Goal: Transaction & Acquisition: Book appointment/travel/reservation

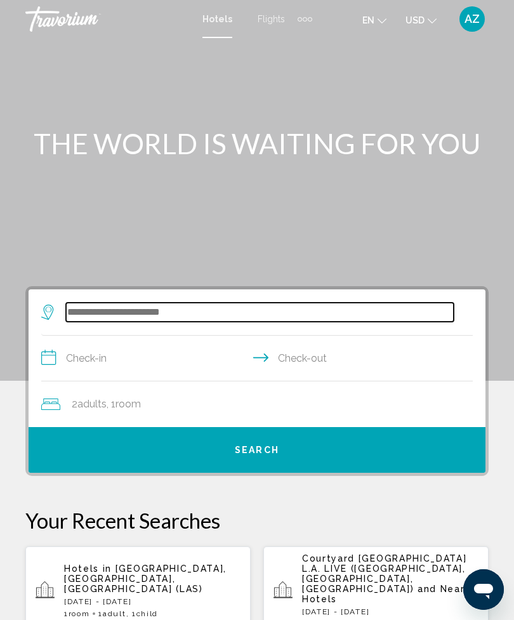
click at [185, 322] on input "Search widget" at bounding box center [260, 312] width 388 height 19
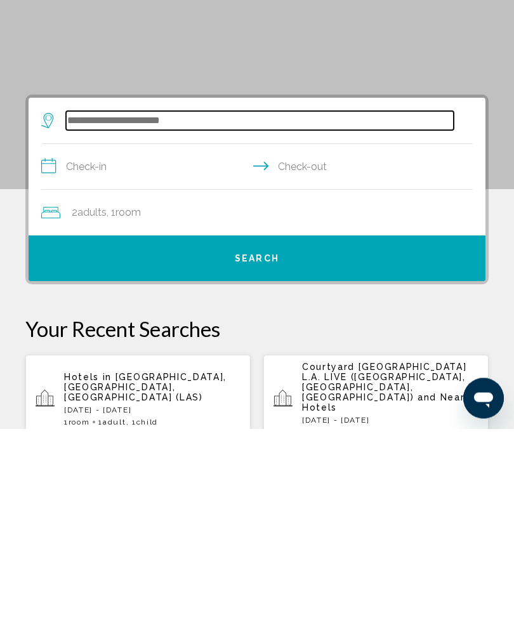
scroll to position [42, 0]
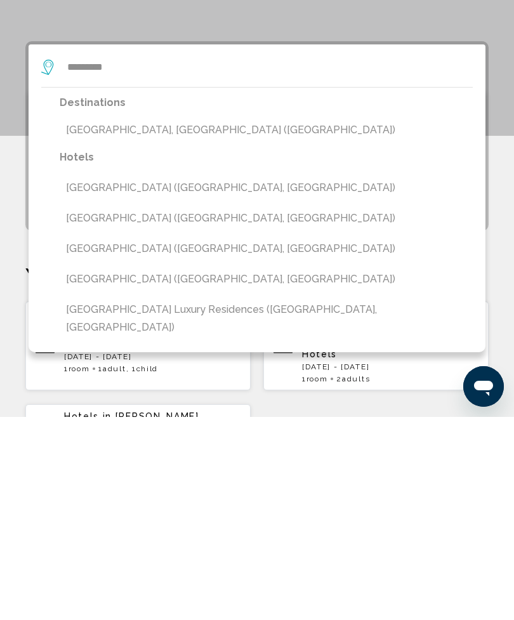
click at [162, 321] on button "[GEOGRAPHIC_DATA], [GEOGRAPHIC_DATA] ([GEOGRAPHIC_DATA])" at bounding box center [266, 333] width 413 height 24
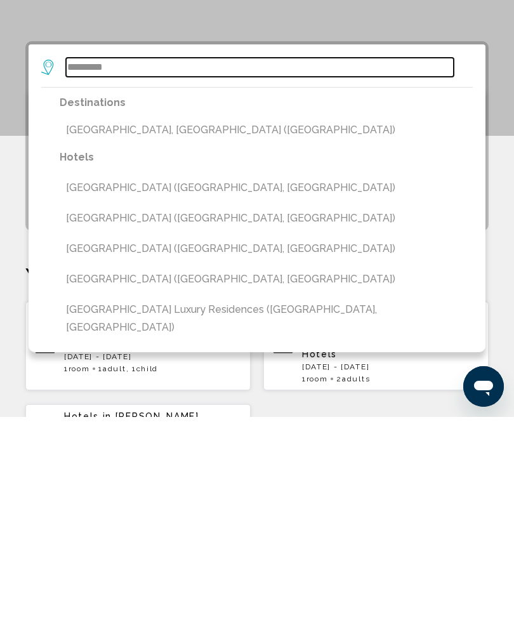
type input "**********"
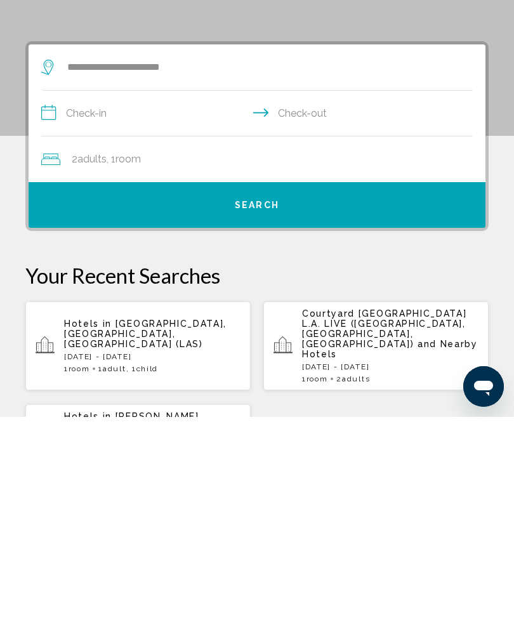
click at [154, 294] on input "**********" at bounding box center [259, 318] width 437 height 49
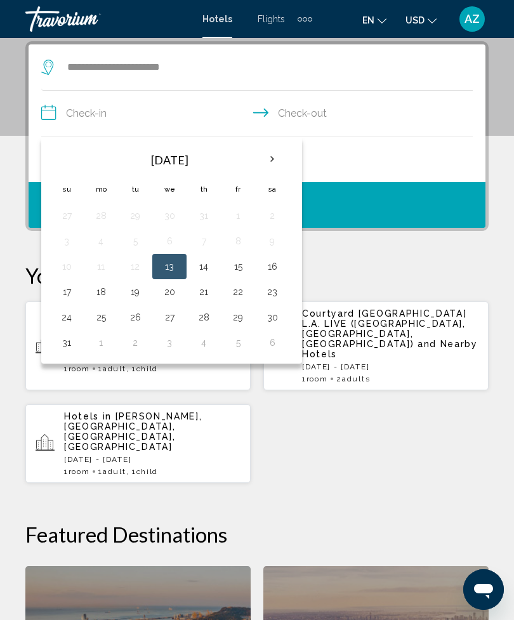
click at [66, 314] on button "24" at bounding box center [67, 318] width 20 height 18
click at [66, 342] on button "31" at bounding box center [67, 343] width 20 height 18
type input "**********"
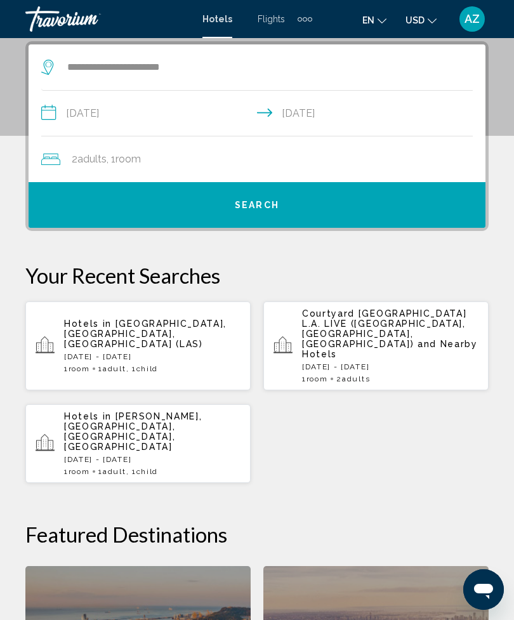
click at [253, 203] on span "Search" at bounding box center [257, 206] width 44 height 10
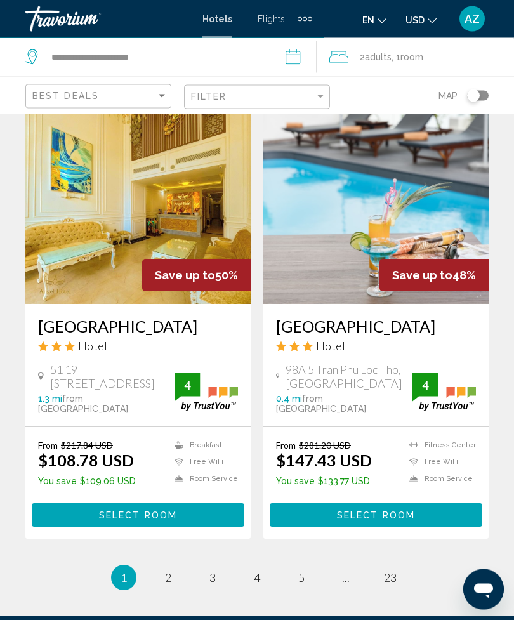
scroll to position [2497, 0]
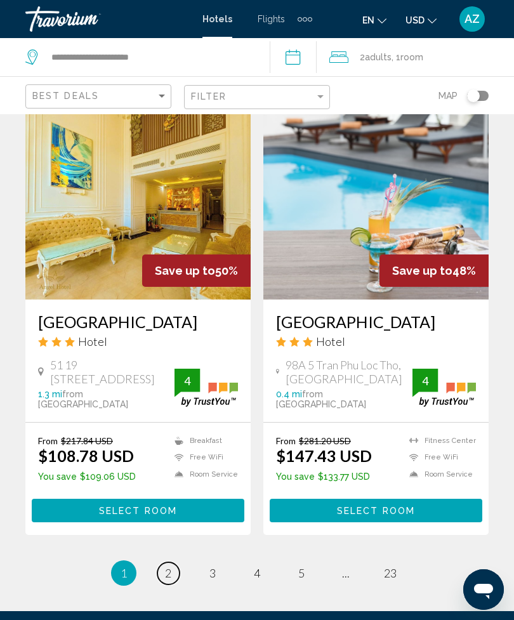
click at [171, 566] on span "2" at bounding box center [168, 573] width 6 height 14
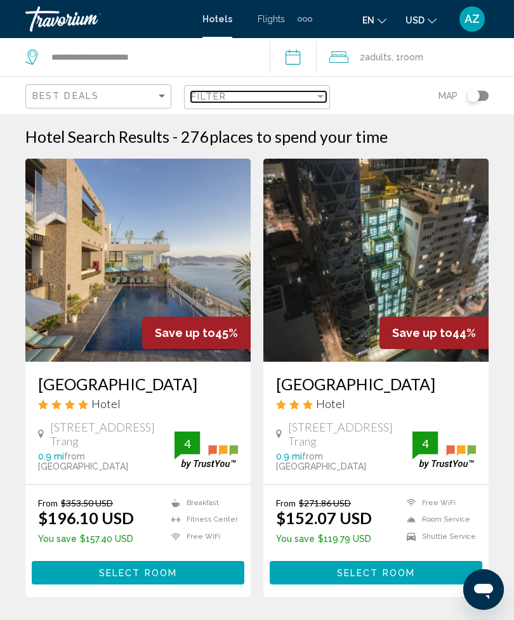
click at [262, 98] on div "Filter" at bounding box center [253, 96] width 124 height 10
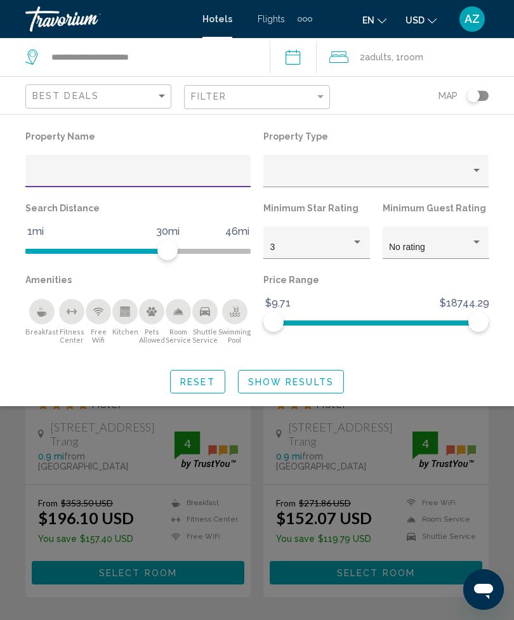
click at [327, 248] on div "3" at bounding box center [311, 248] width 82 height 10
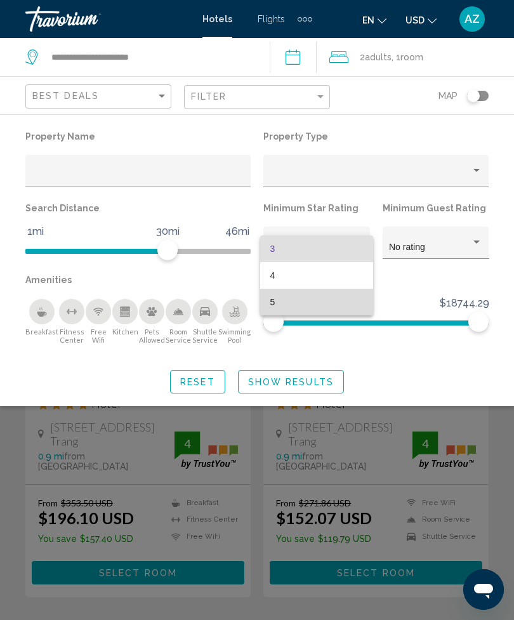
click at [313, 290] on span "5" at bounding box center [316, 302] width 93 height 27
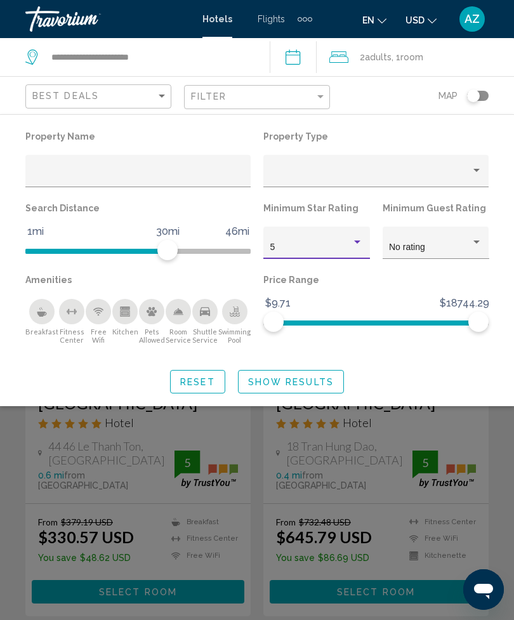
click at [276, 378] on span "Show Results" at bounding box center [291, 382] width 86 height 10
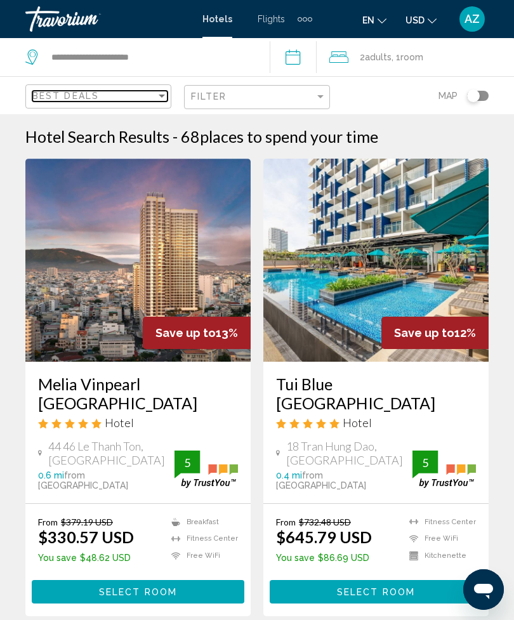
click at [152, 97] on div "Best Deals" at bounding box center [94, 96] width 124 height 10
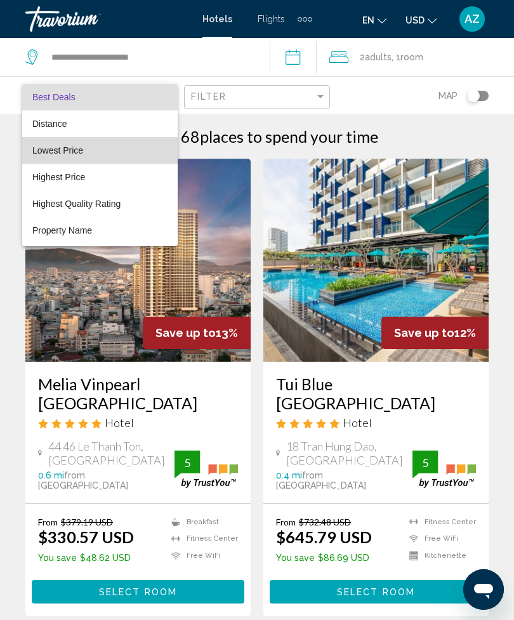
click at [106, 151] on span "Lowest Price" at bounding box center [99, 150] width 135 height 27
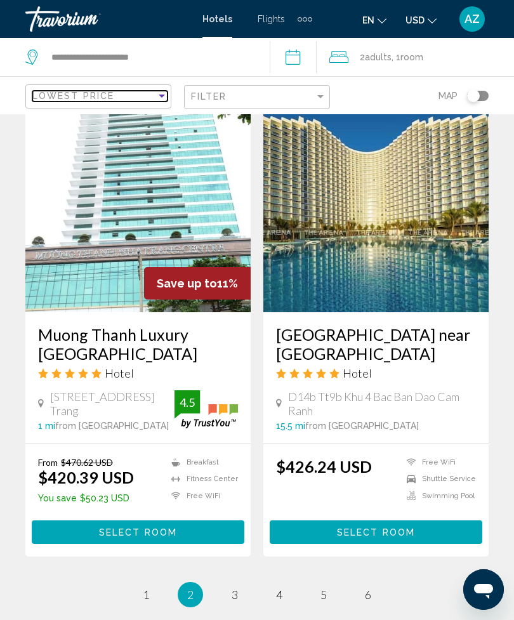
scroll to position [2530, 0]
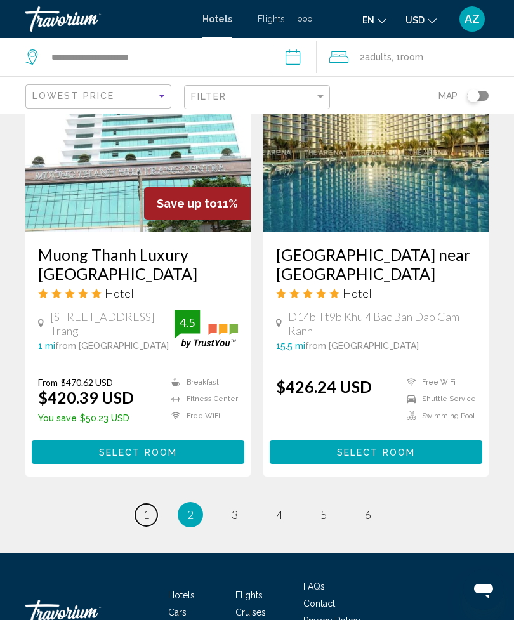
click at [143, 508] on span "1" at bounding box center [146, 515] width 6 height 14
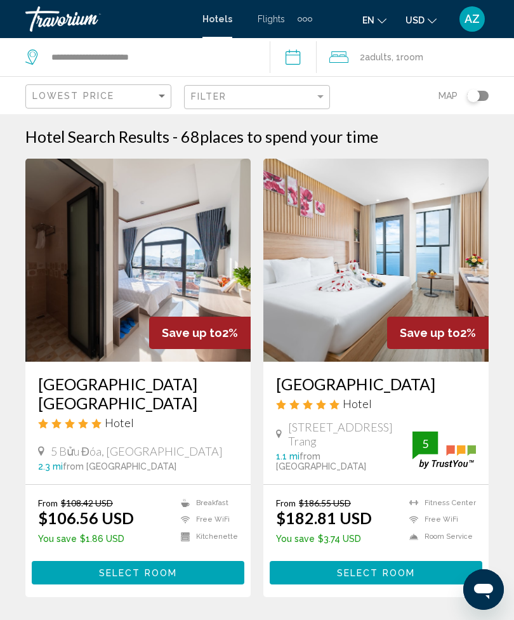
click at [380, 271] on img "Main content" at bounding box center [375, 260] width 225 height 203
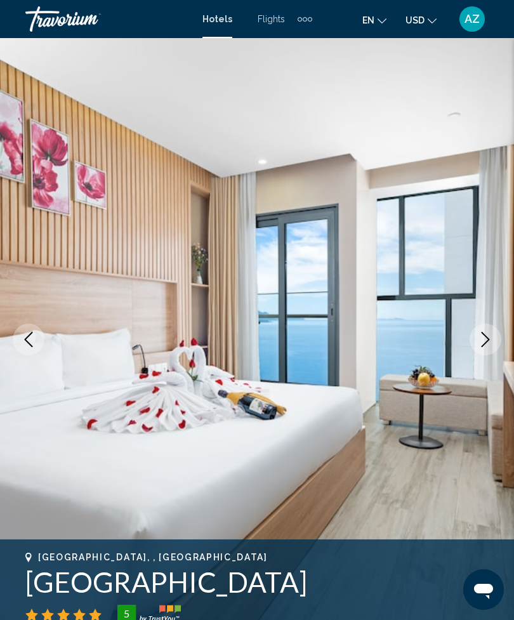
click at [476, 338] on button "Next image" at bounding box center [486, 340] width 32 height 32
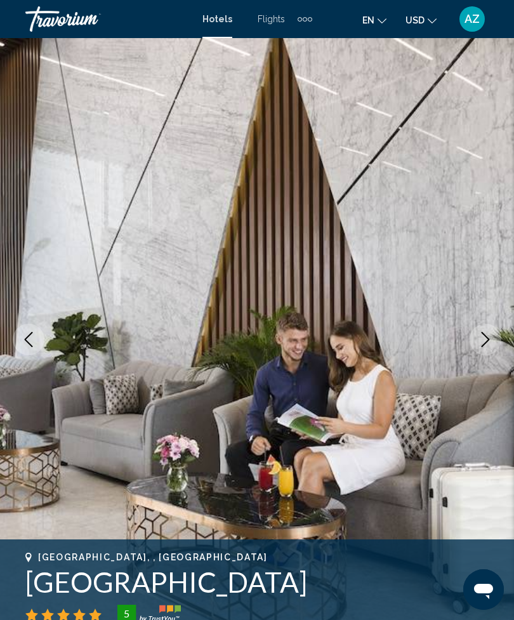
click at [472, 336] on button "Next image" at bounding box center [486, 340] width 32 height 32
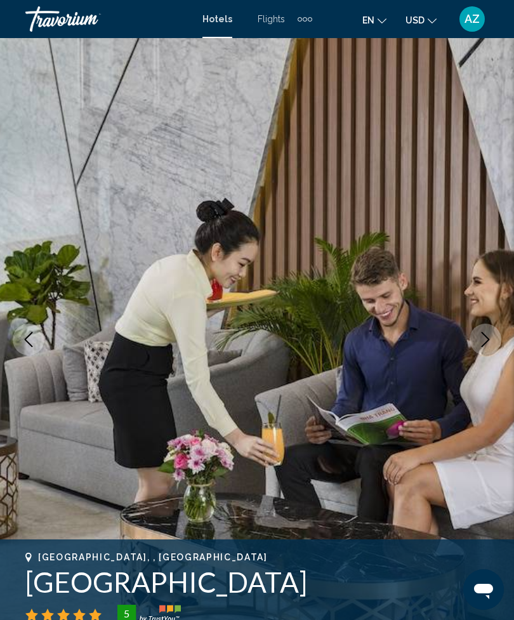
click at [476, 341] on button "Next image" at bounding box center [486, 340] width 32 height 32
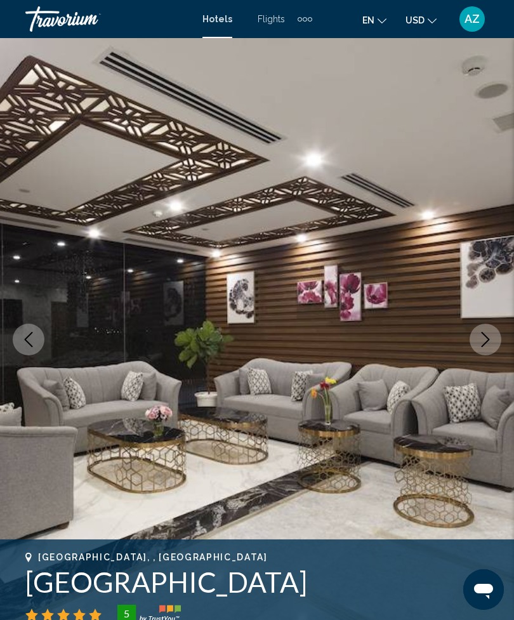
click at [477, 338] on button "Next image" at bounding box center [486, 340] width 32 height 32
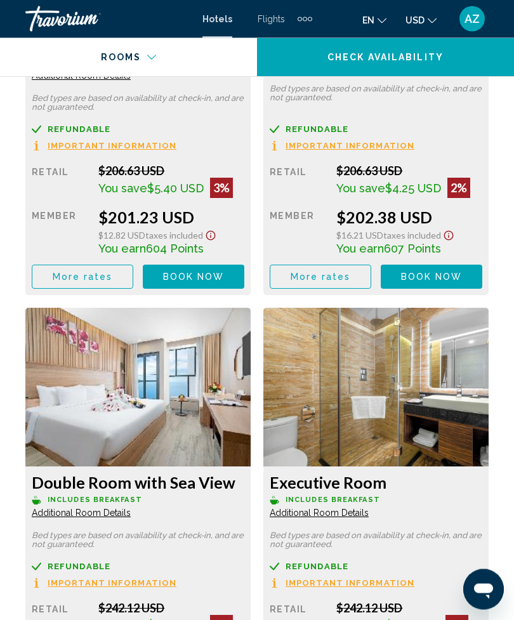
scroll to position [2815, 0]
